Goal: Information Seeking & Learning: Learn about a topic

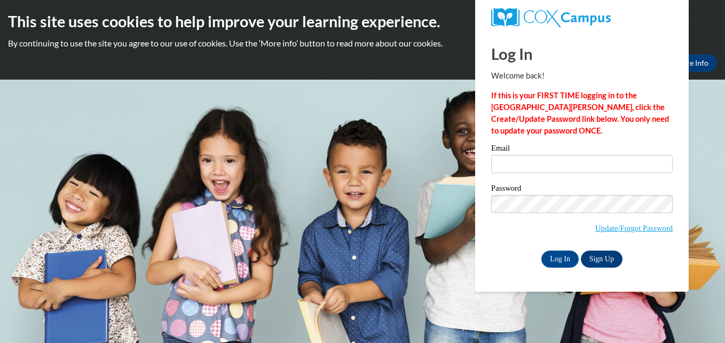
click at [584, 177] on div "Email" at bounding box center [582, 162] width 182 height 37
click at [582, 167] on input "Email" at bounding box center [582, 164] width 182 height 18
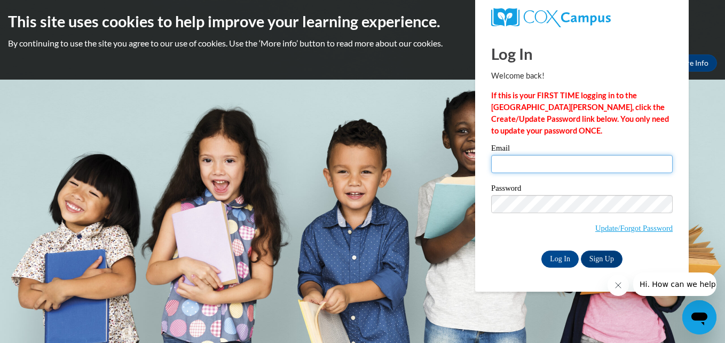
type input "Kelli_shiri@yahoo.com"
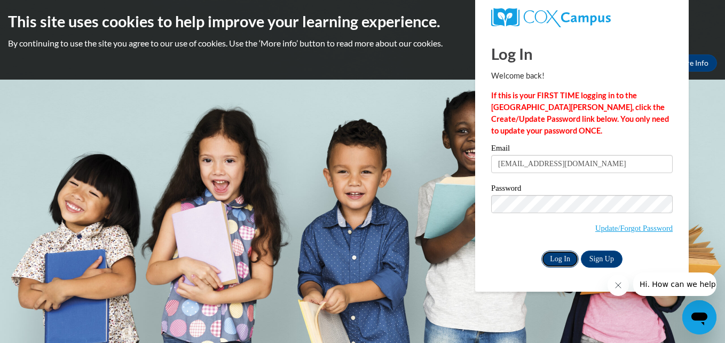
click at [562, 262] on input "Log In" at bounding box center [560, 259] width 37 height 17
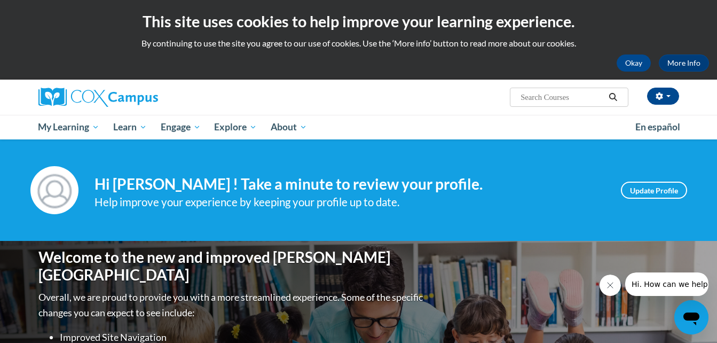
scroll to position [300, 0]
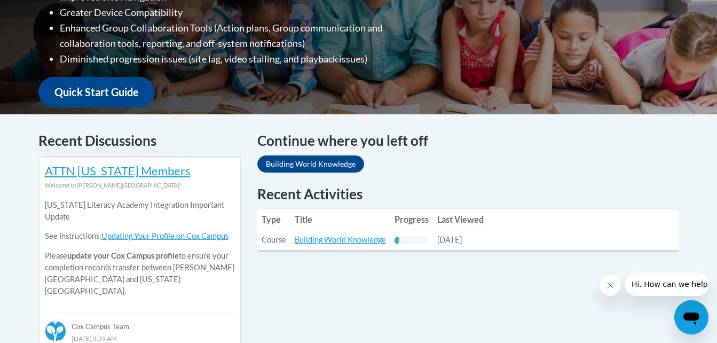
scroll to position [342, 0]
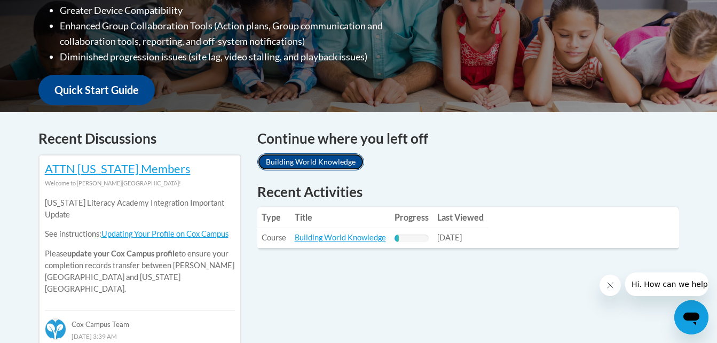
click at [302, 158] on link "Building World Knowledge" at bounding box center [310, 161] width 107 height 17
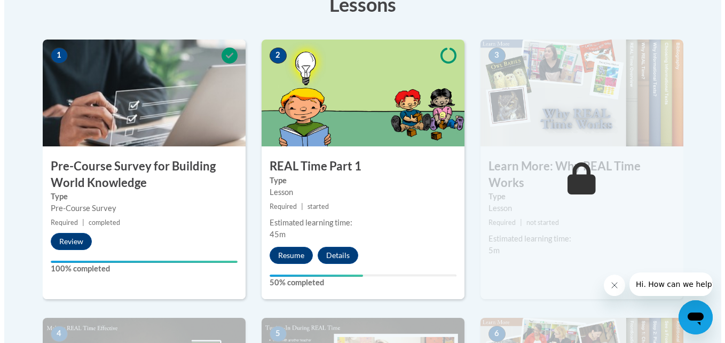
scroll to position [321, 0]
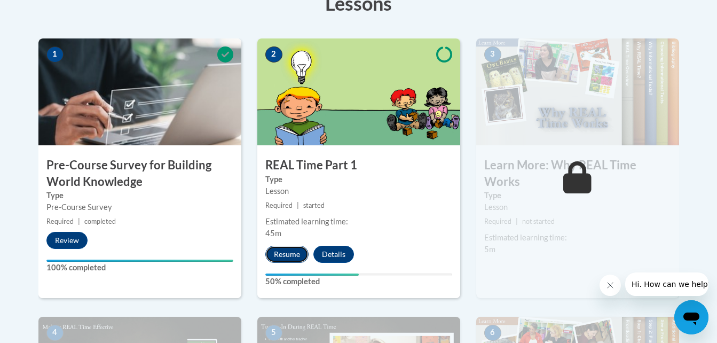
click at [285, 257] on button "Resume" at bounding box center [286, 254] width 43 height 17
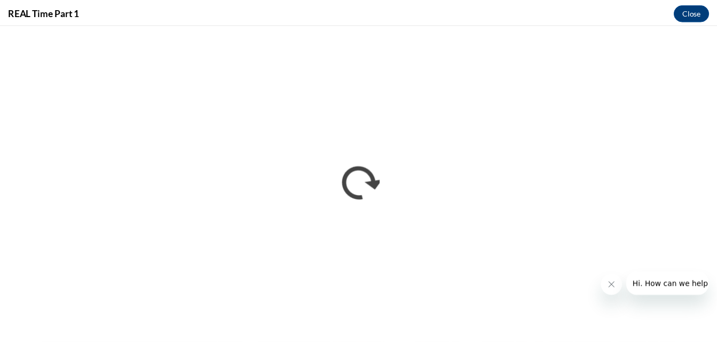
scroll to position [0, 0]
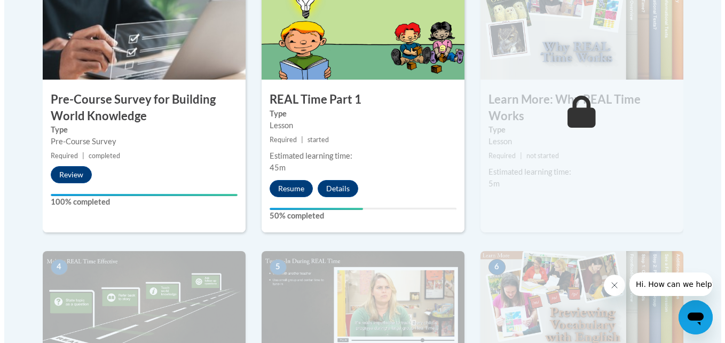
scroll to position [406, 0]
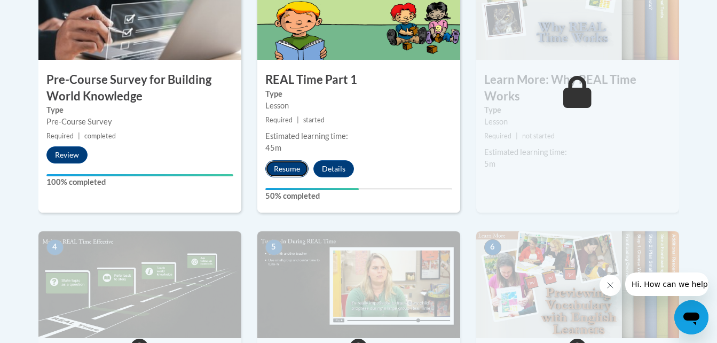
click at [286, 177] on button "Resume" at bounding box center [286, 168] width 43 height 17
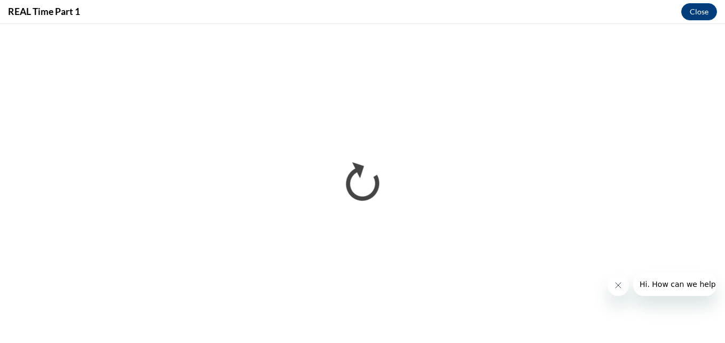
scroll to position [0, 0]
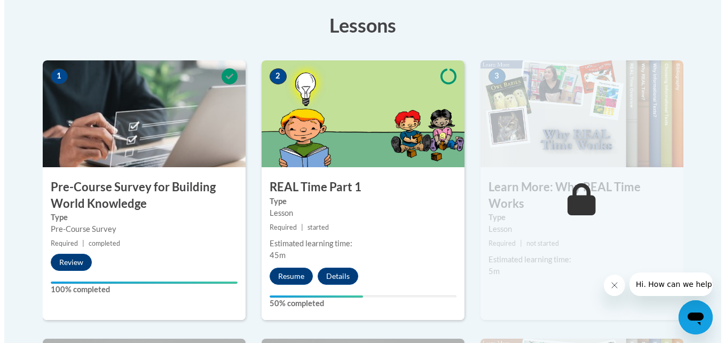
scroll to position [299, 0]
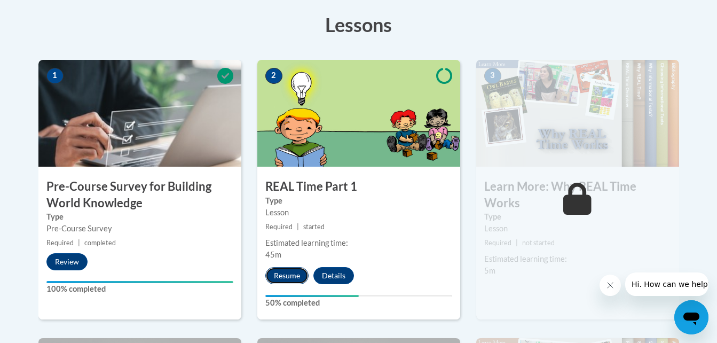
click at [284, 271] on button "Resume" at bounding box center [286, 275] width 43 height 17
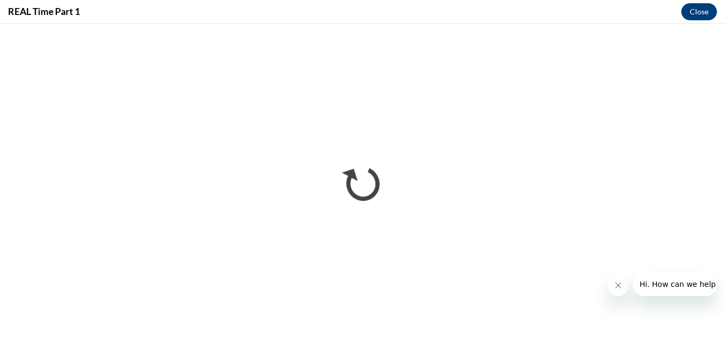
scroll to position [0, 0]
